Goal: Task Accomplishment & Management: Manage account settings

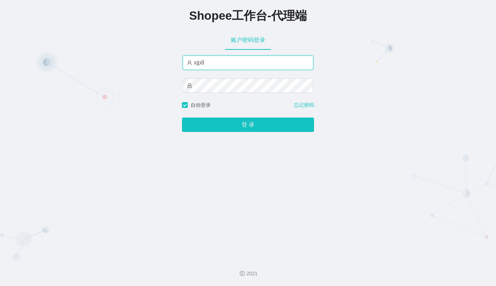
click at [217, 64] on input "xjp8" at bounding box center [248, 63] width 131 height 14
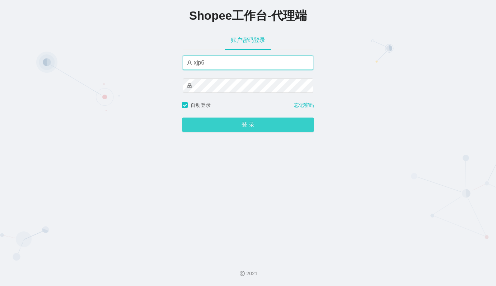
type input "xjp6"
click at [239, 124] on button "登 录" at bounding box center [248, 125] width 132 height 14
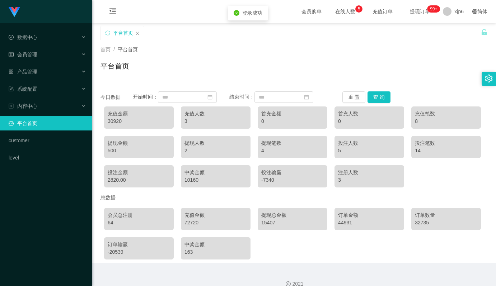
click at [118, 121] on div "30920" at bounding box center [139, 122] width 62 height 8
click at [115, 122] on div "30920" at bounding box center [139, 122] width 62 height 8
click at [112, 120] on div "30920" at bounding box center [139, 122] width 62 height 8
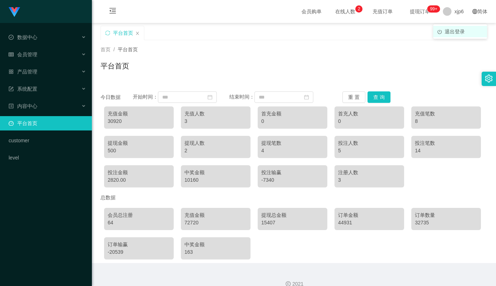
click at [452, 33] on span "退出登录" at bounding box center [454, 32] width 20 height 6
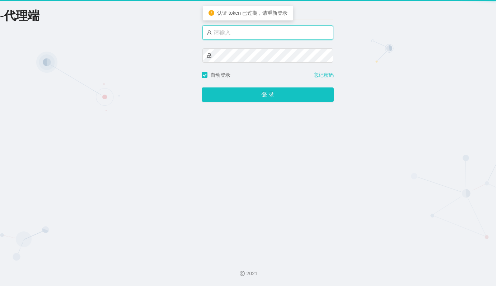
type input "xjp8"
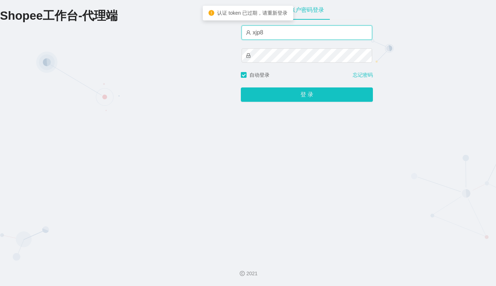
click at [269, 34] on input "xjp8" at bounding box center [306, 32] width 131 height 14
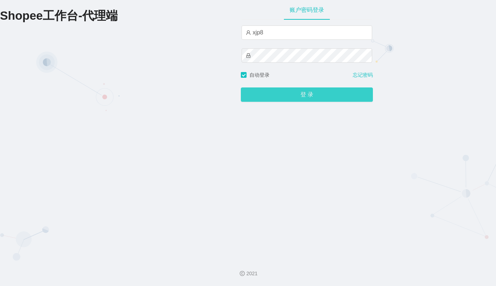
click at [307, 99] on button "登 录" at bounding box center [307, 95] width 132 height 14
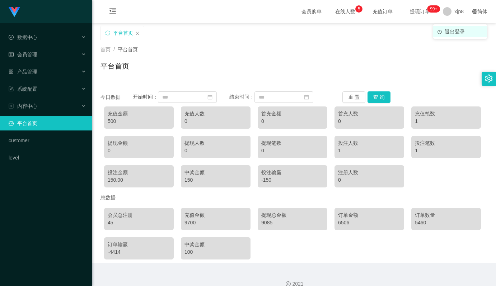
click at [451, 31] on span "退出登录" at bounding box center [454, 32] width 20 height 6
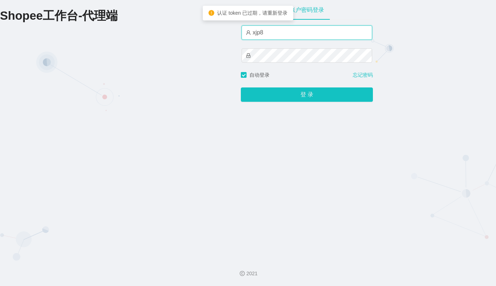
click at [284, 30] on input "xjp8" at bounding box center [306, 32] width 131 height 14
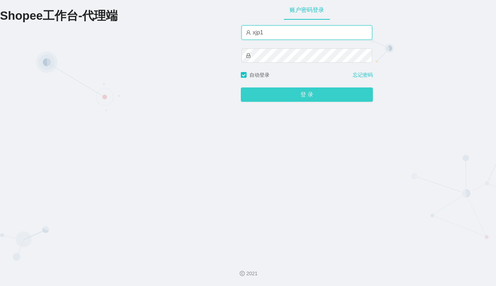
type input "xjp1"
click at [303, 90] on button "登 录" at bounding box center [307, 95] width 132 height 14
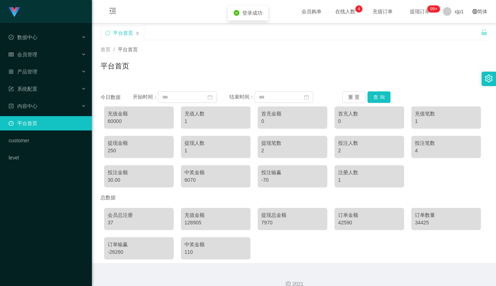
click at [192, 224] on div "128905" at bounding box center [215, 223] width 62 height 8
click at [193, 222] on div "128905" at bounding box center [215, 223] width 62 height 8
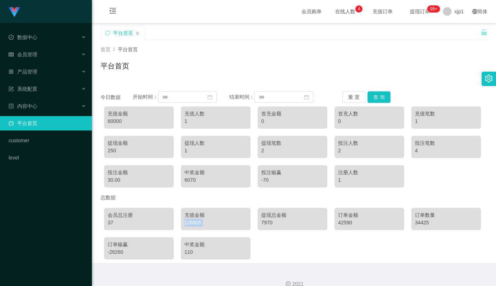
click at [183, 224] on div "充值金额 128905" at bounding box center [216, 219] width 70 height 22
click at [190, 223] on div "128905" at bounding box center [215, 223] width 62 height 8
click at [454, 30] on span "退出登录" at bounding box center [454, 32] width 20 height 6
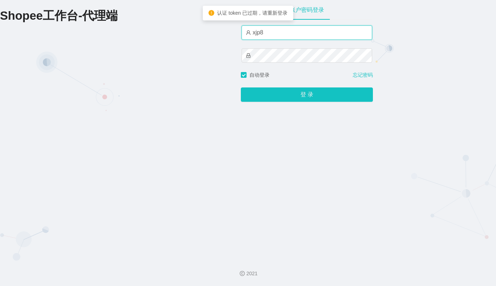
click at [279, 36] on input "xjp8" at bounding box center [306, 32] width 131 height 14
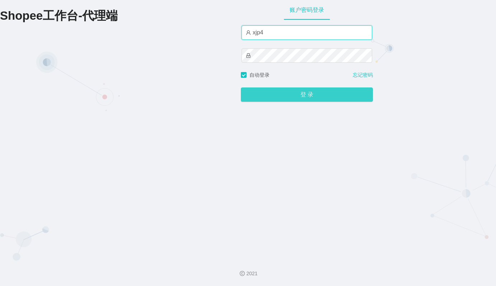
type input "xjp4"
click at [309, 97] on button "登 录" at bounding box center [307, 95] width 132 height 14
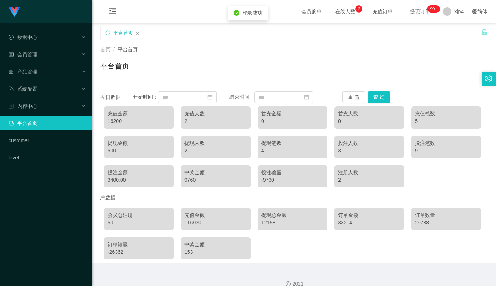
click at [194, 224] on div "116930" at bounding box center [215, 223] width 62 height 8
click at [183, 224] on div "充值金额 116930" at bounding box center [216, 219] width 70 height 22
click at [192, 222] on div "116930" at bounding box center [215, 223] width 62 height 8
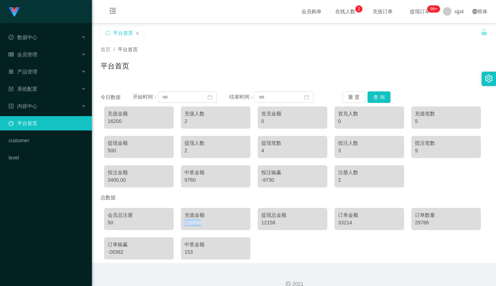
click at [192, 222] on div "116930" at bounding box center [215, 223] width 62 height 8
click at [192, 224] on div "116930" at bounding box center [215, 223] width 62 height 8
click at [454, 11] on span "xjp4" at bounding box center [458, 11] width 9 height 23
click at [453, 29] on span "退出登录" at bounding box center [454, 32] width 20 height 6
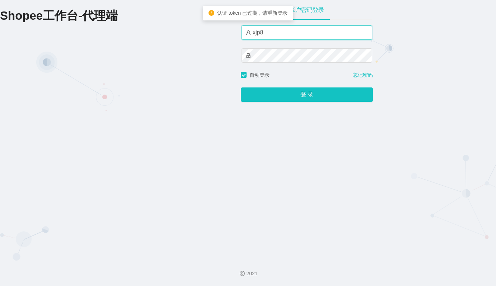
click at [272, 33] on input "xjp8" at bounding box center [306, 32] width 131 height 14
type input "xjp2"
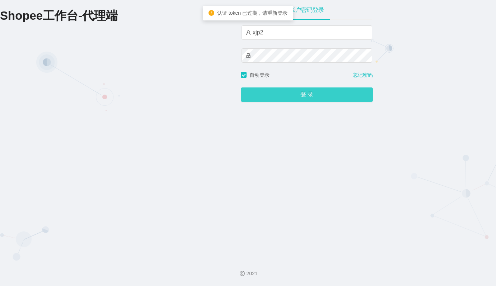
click at [293, 98] on button "登 录" at bounding box center [307, 95] width 132 height 14
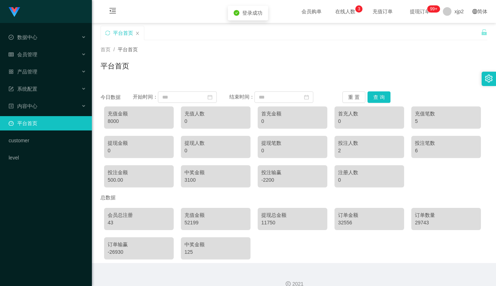
click at [188, 224] on div "52199" at bounding box center [215, 223] width 62 height 8
click at [451, 33] on span "退出登录" at bounding box center [454, 32] width 20 height 6
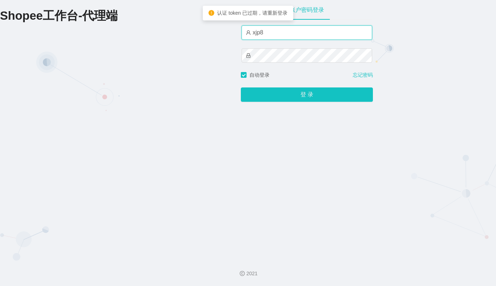
click at [285, 34] on input "xjp8" at bounding box center [306, 32] width 131 height 14
type input "xjp5"
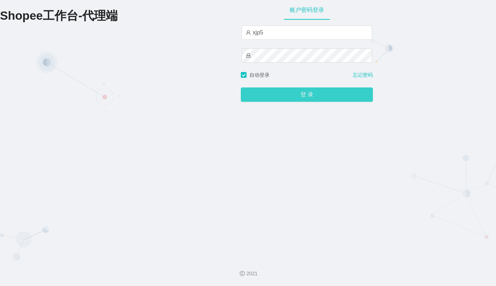
click at [302, 94] on button "登 录" at bounding box center [307, 95] width 132 height 14
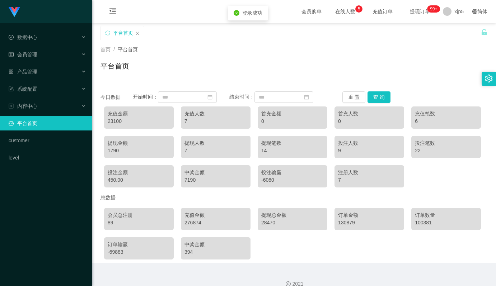
click at [194, 225] on div "276874" at bounding box center [215, 223] width 62 height 8
click at [190, 225] on div "276874" at bounding box center [215, 223] width 62 height 8
click at [192, 223] on div "276874" at bounding box center [215, 223] width 62 height 8
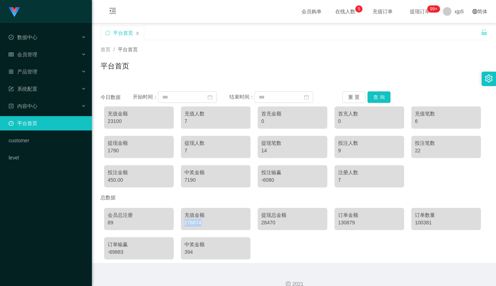
click at [192, 223] on div "276874" at bounding box center [215, 223] width 62 height 8
click at [451, 30] on span "退出登录" at bounding box center [454, 32] width 20 height 6
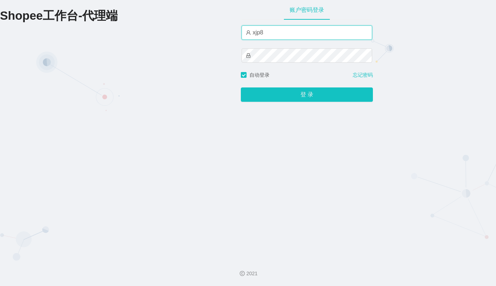
click at [283, 35] on input "xjp8" at bounding box center [306, 32] width 131 height 14
click at [271, 30] on input "xjp8" at bounding box center [306, 32] width 131 height 14
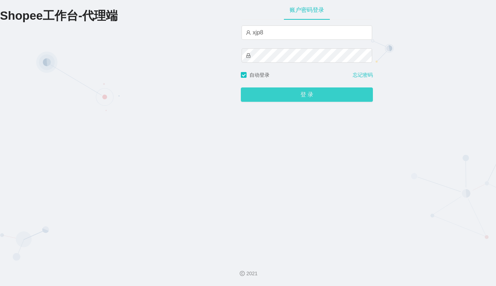
click at [312, 94] on button "登 录" at bounding box center [307, 95] width 132 height 14
